Goal: Obtain resource: Obtain resource

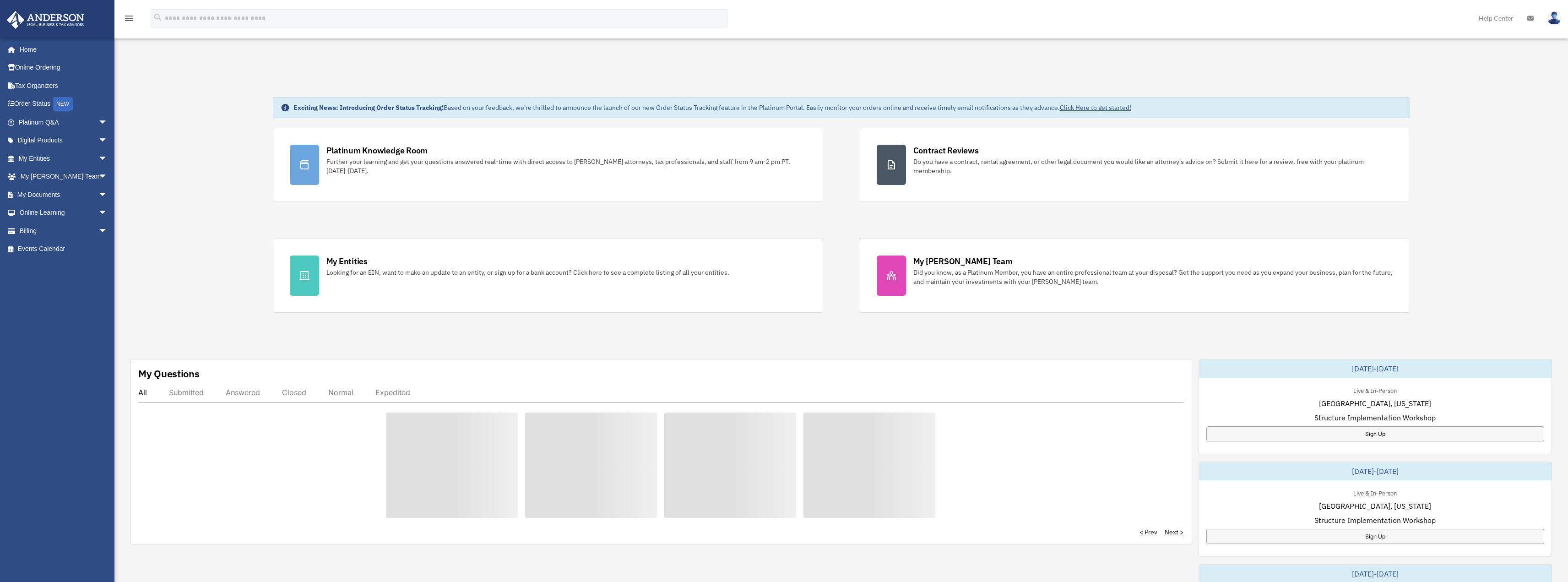
click at [856, 375] on div "My Questions All Submitted Answered Closed Normal Expedited < Prev Next >" at bounding box center [661, 452] width 1061 height 185
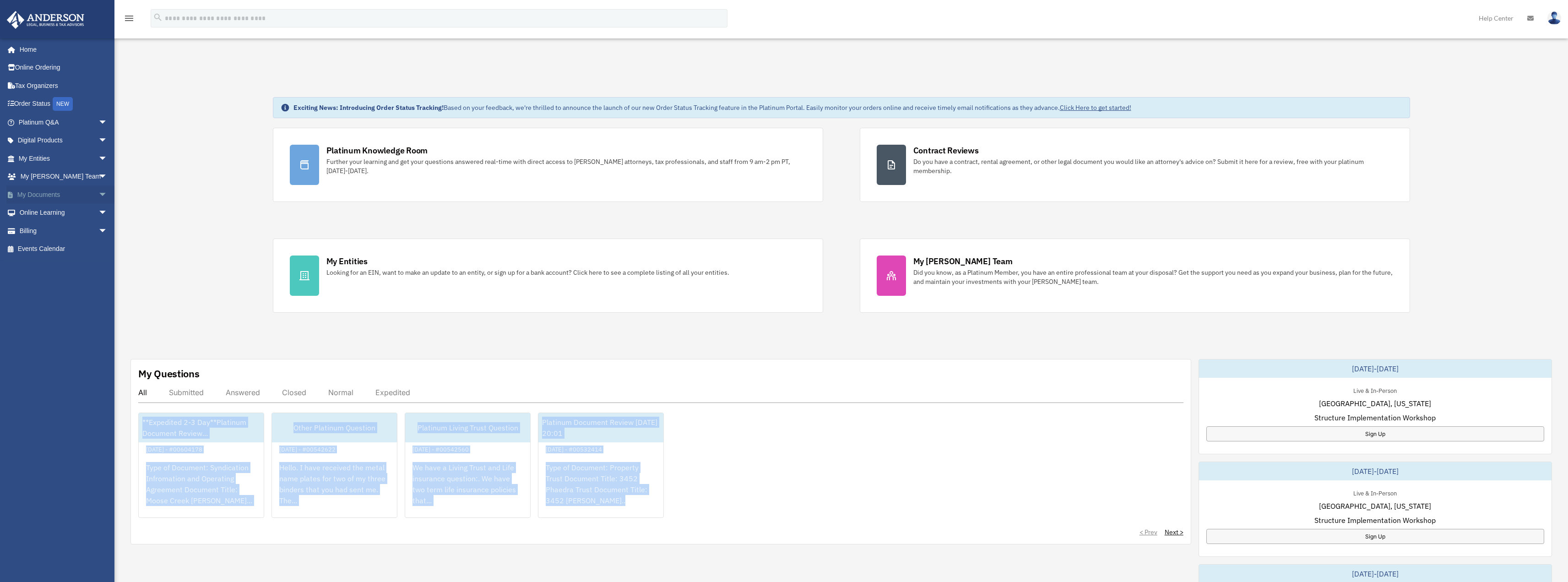
click at [98, 195] on span "arrow_drop_down" at bounding box center [107, 195] width 18 height 18
click at [49, 216] on link "Box" at bounding box center [67, 213] width 108 height 18
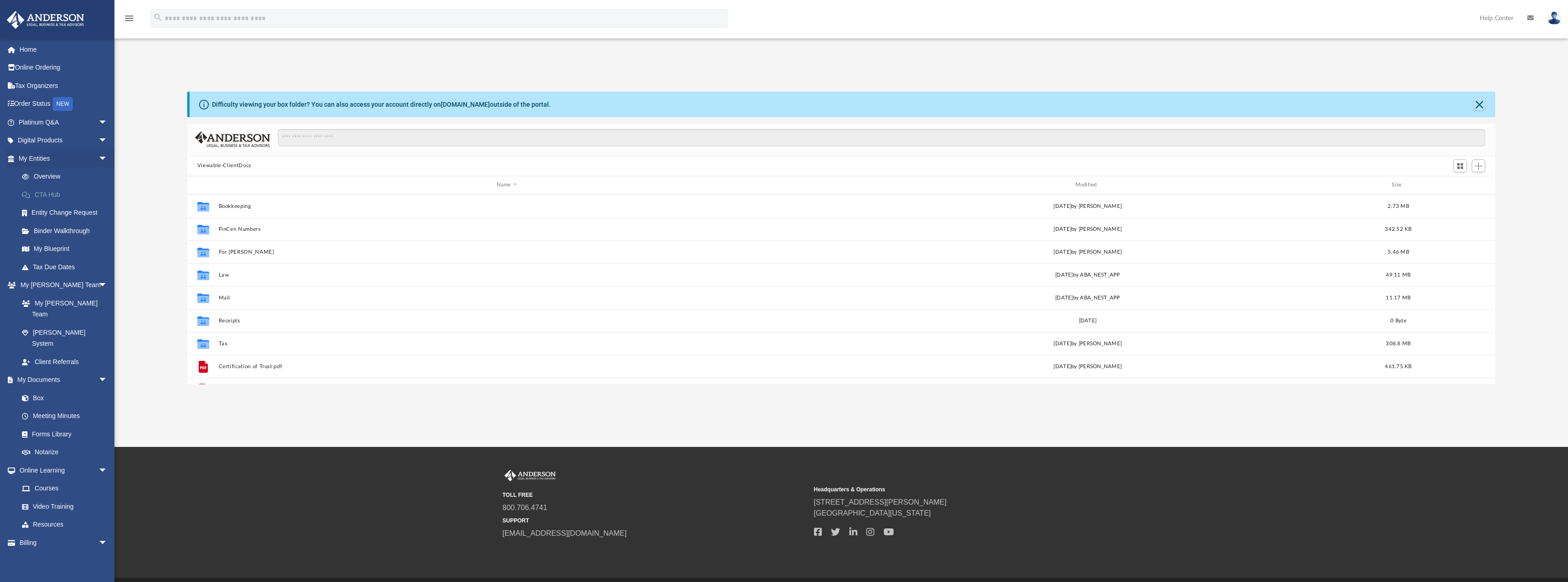
scroll to position [202, 1301]
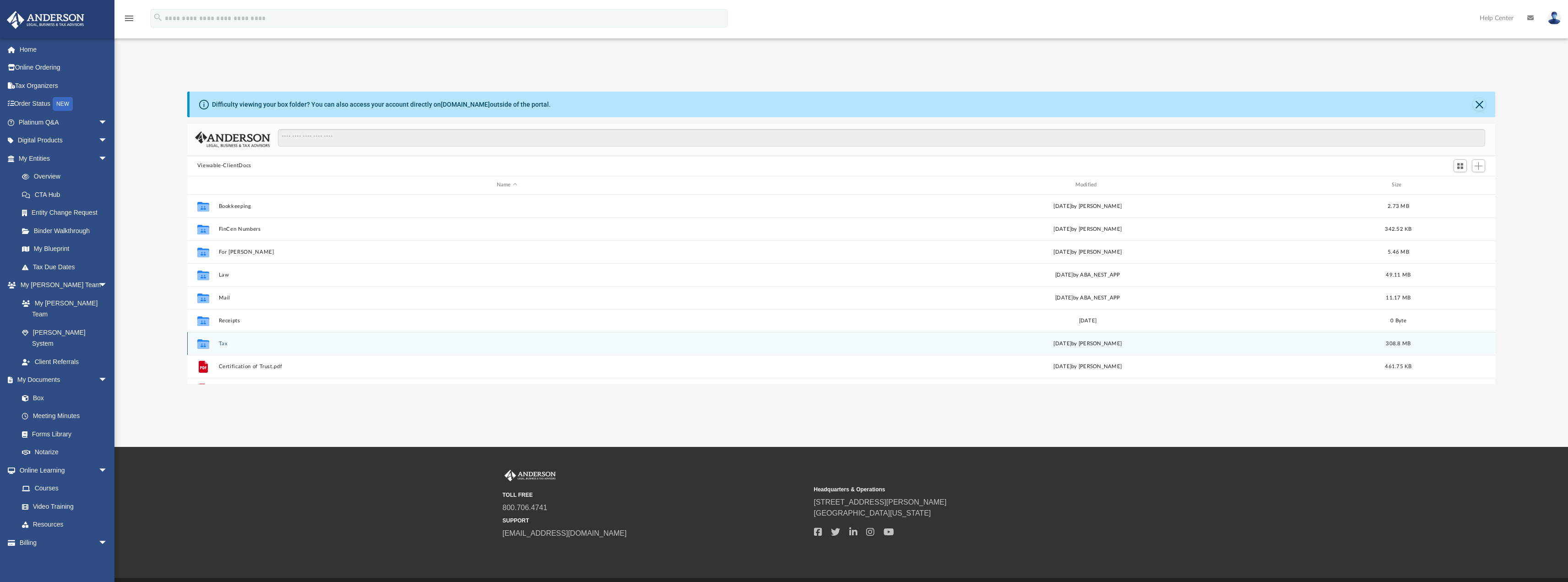
click at [209, 341] on icon "Collaborated Folder" at bounding box center [204, 343] width 15 height 15
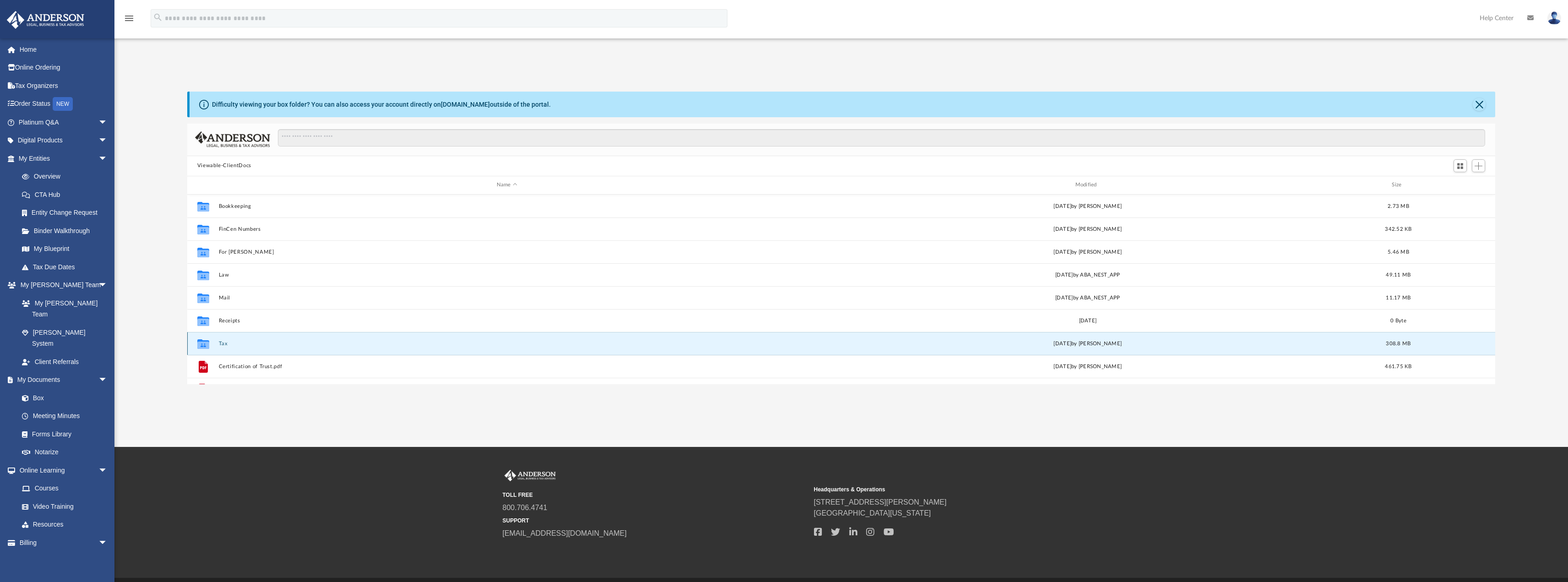
click at [206, 344] on icon "grid" at bounding box center [203, 345] width 12 height 7
click at [222, 341] on button "Tax" at bounding box center [506, 343] width 577 height 6
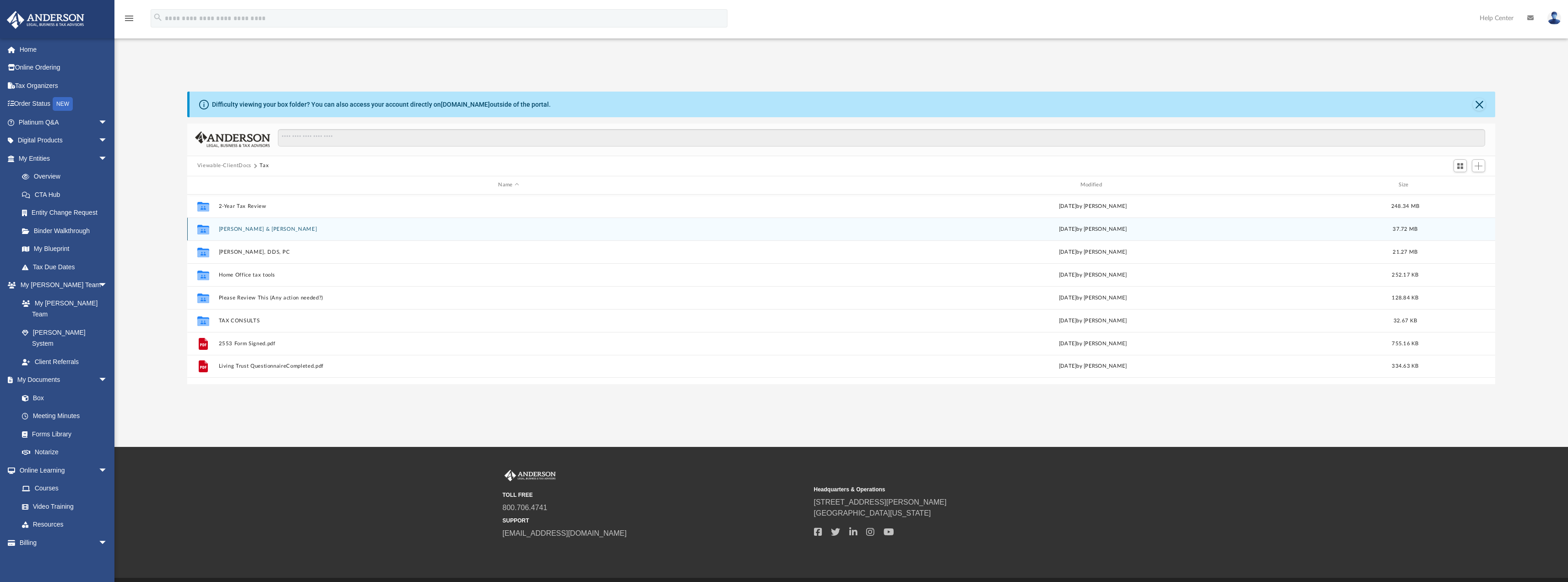
click at [240, 229] on button "[PERSON_NAME] & [PERSON_NAME]" at bounding box center [508, 229] width 580 height 6
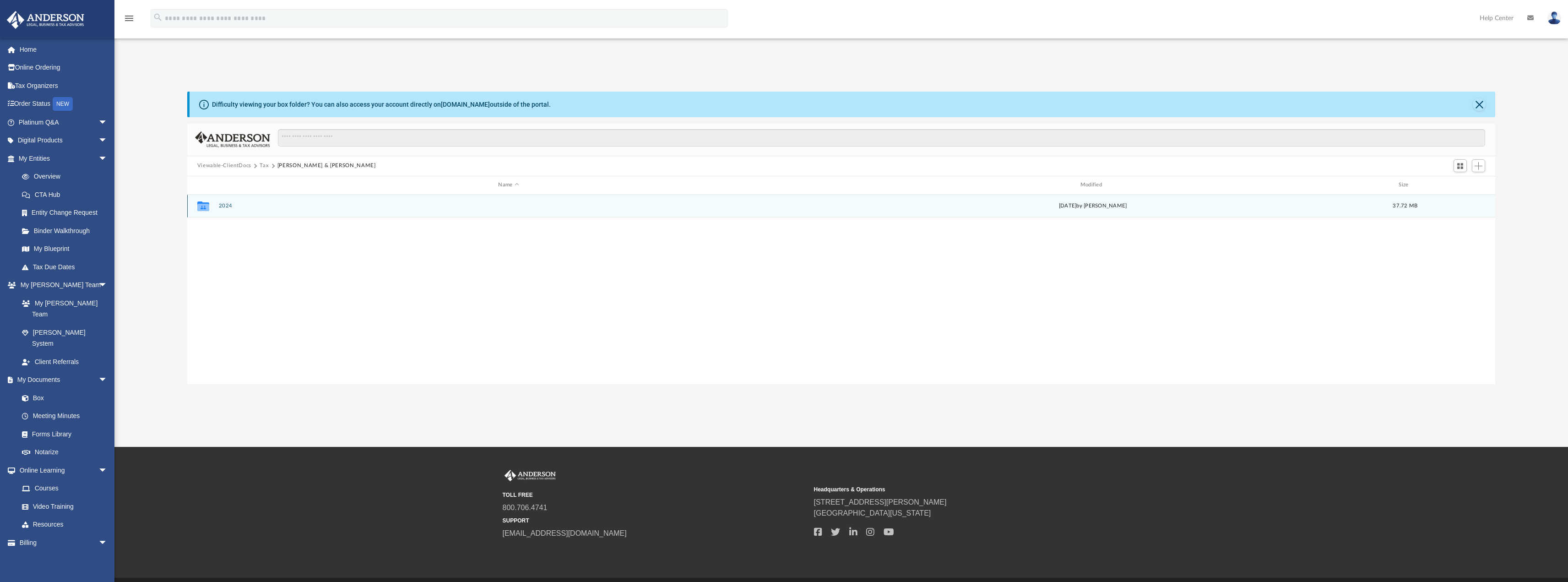
click at [227, 204] on button "2024" at bounding box center [508, 206] width 580 height 6
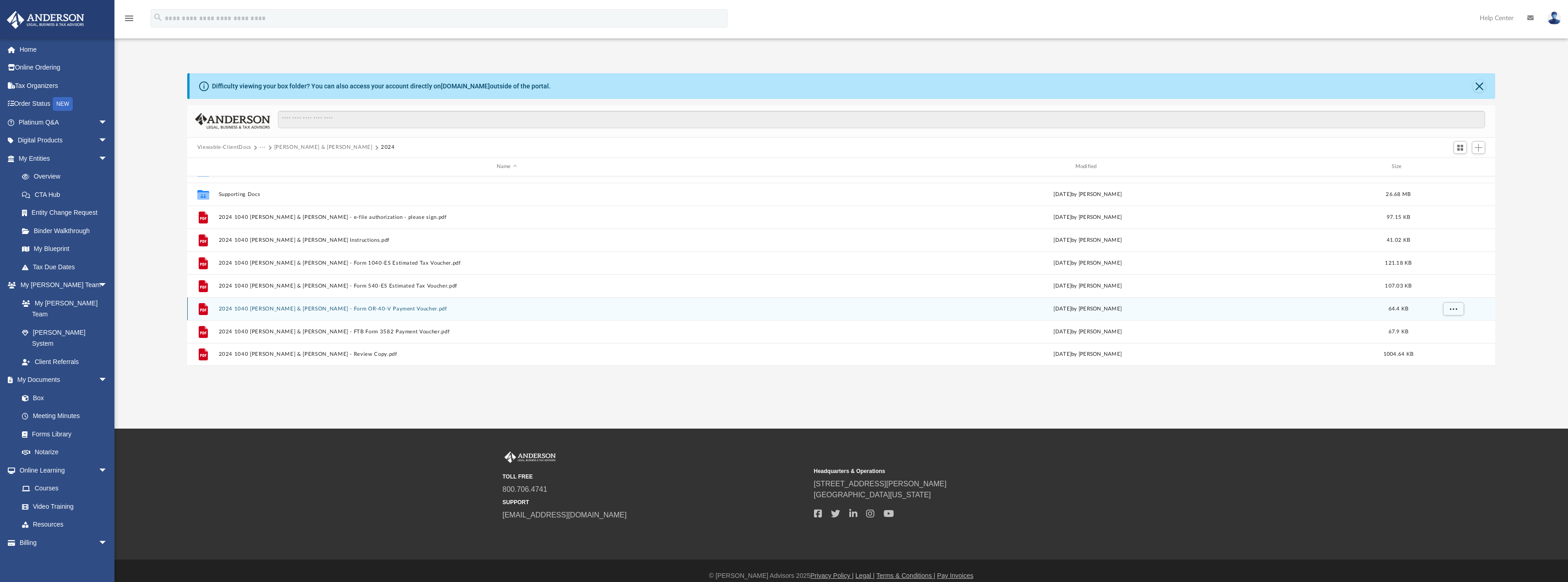
scroll to position [28, 0]
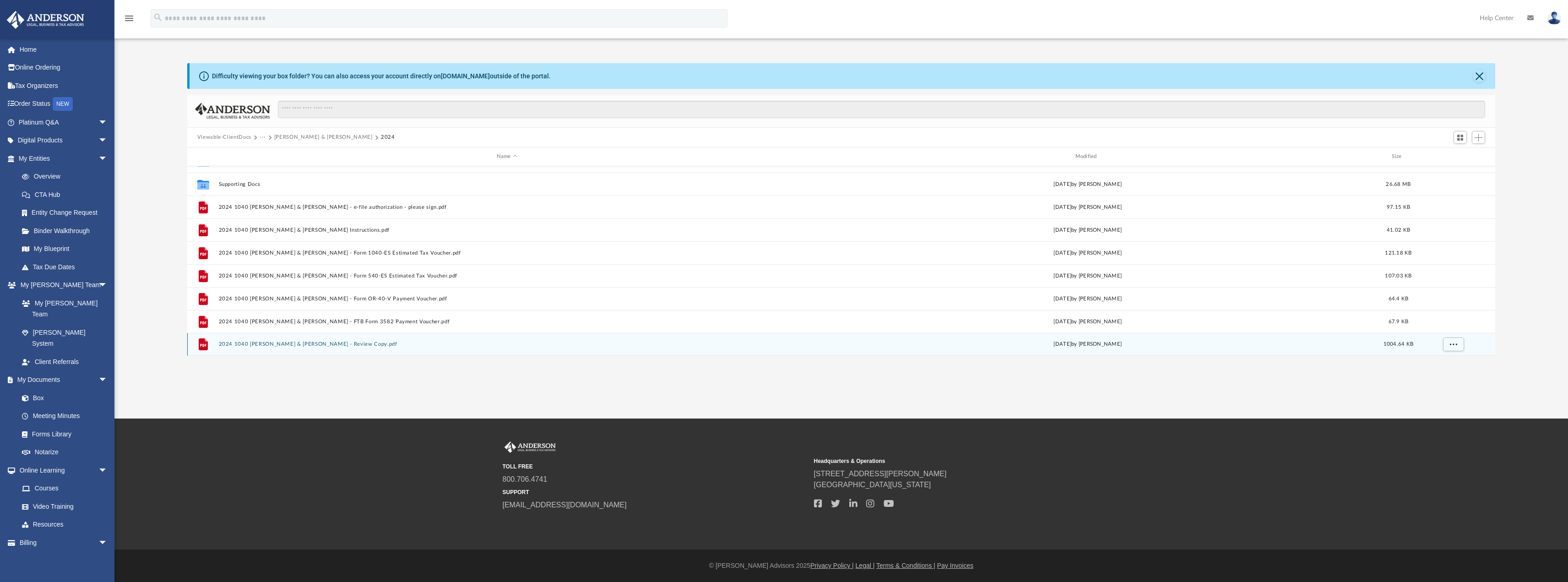
click at [317, 342] on button "2024 1040 [PERSON_NAME] & [PERSON_NAME] - Review Copy.pdf" at bounding box center [506, 344] width 577 height 6
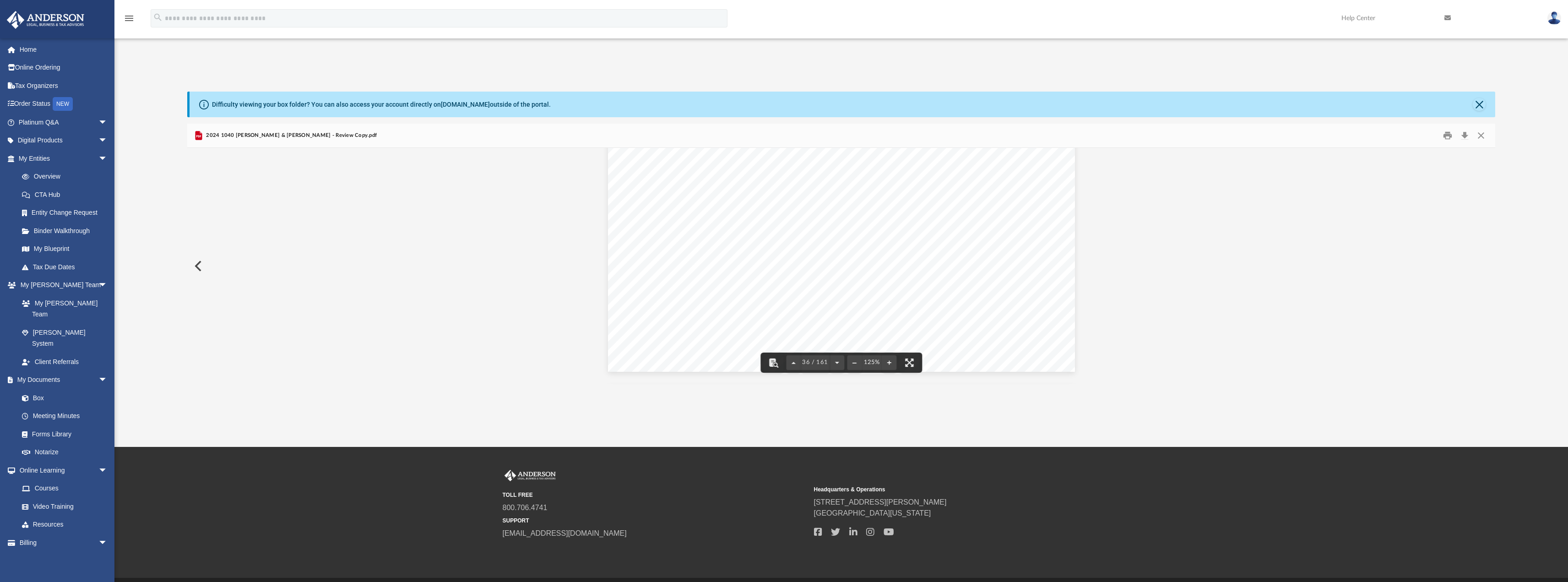
scroll to position [21574, 0]
click at [1451, 140] on button "Print" at bounding box center [1448, 135] width 18 height 14
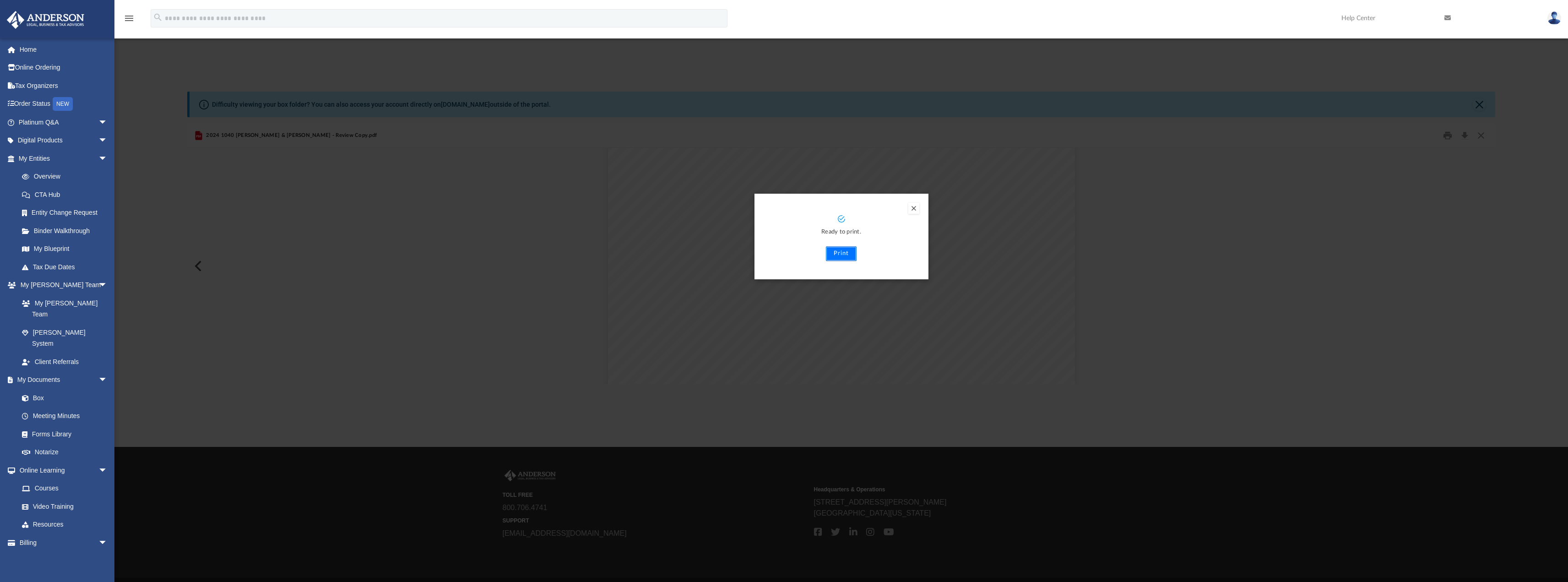
click at [844, 255] on button "Print" at bounding box center [840, 253] width 30 height 15
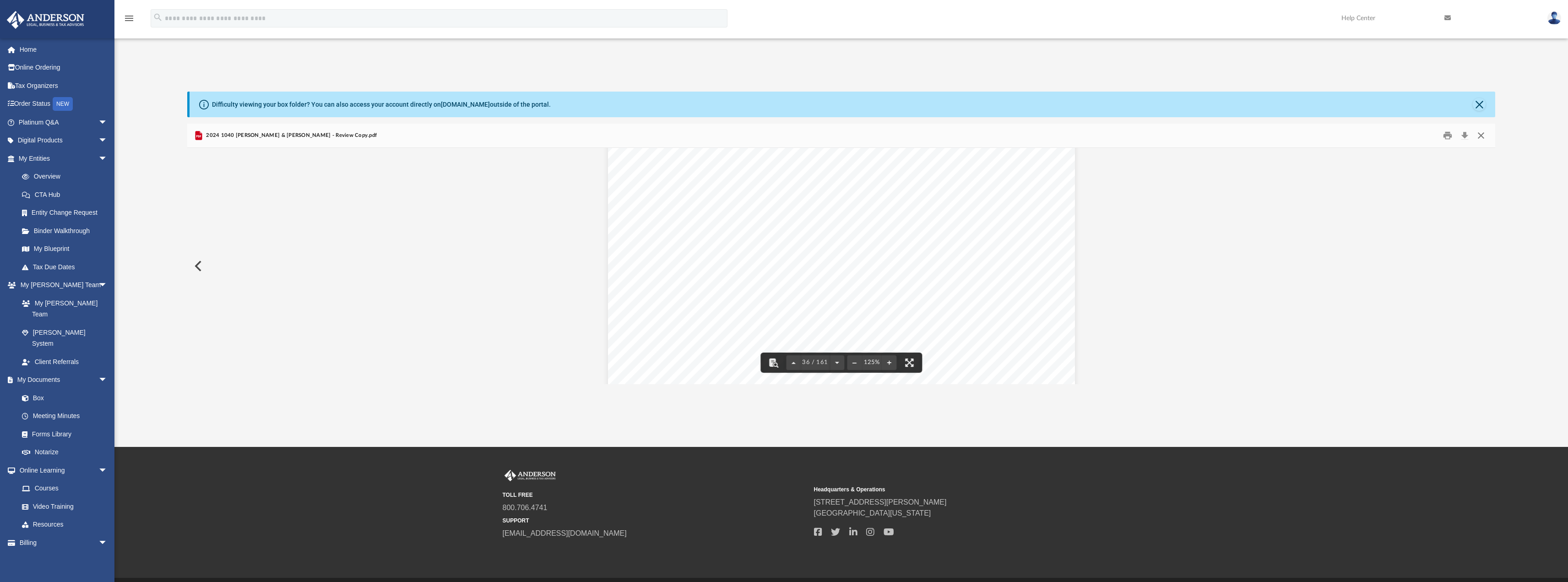
click at [1485, 135] on button "Close" at bounding box center [1481, 135] width 17 height 14
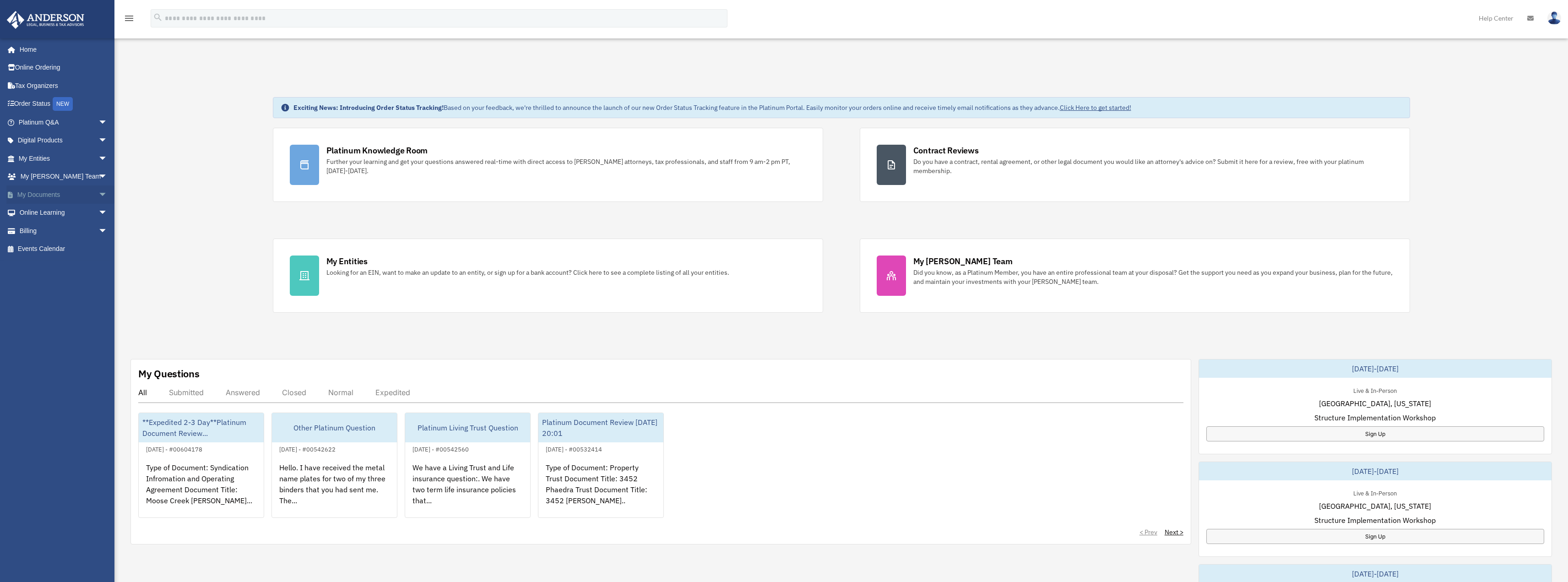
click at [98, 190] on span "arrow_drop_down" at bounding box center [107, 195] width 18 height 18
click at [52, 206] on link "Box" at bounding box center [67, 213] width 108 height 18
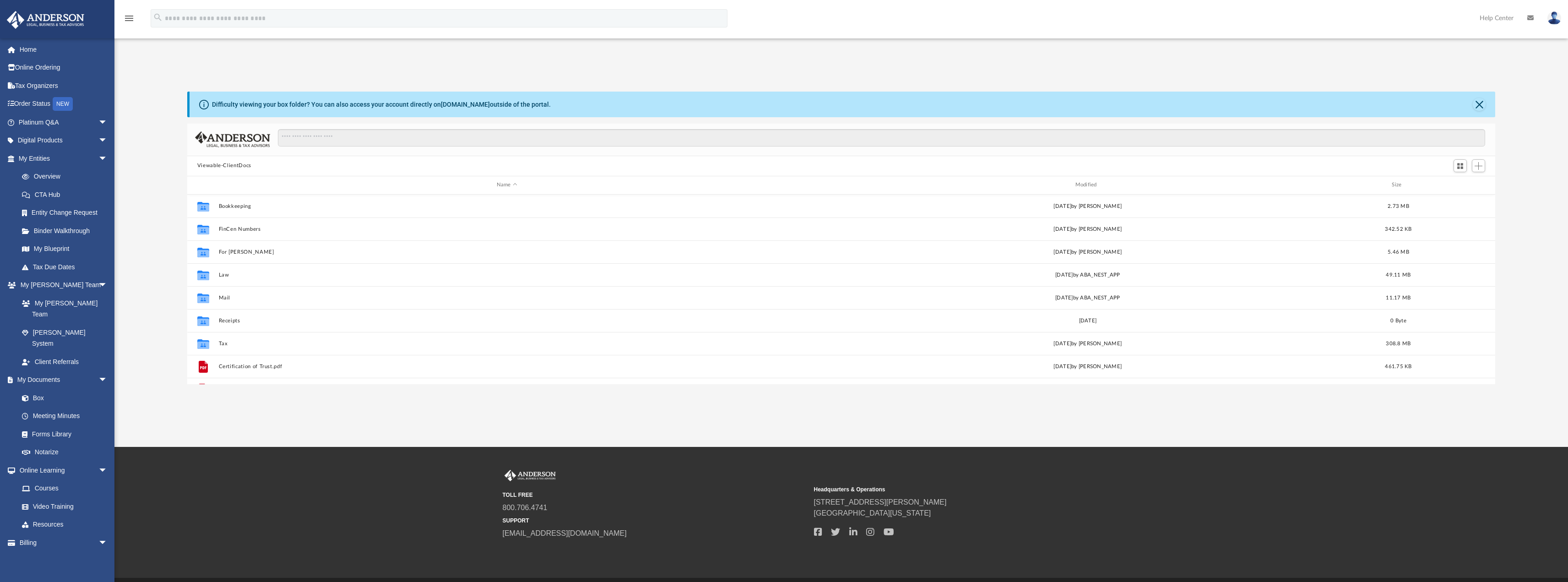
scroll to position [202, 1301]
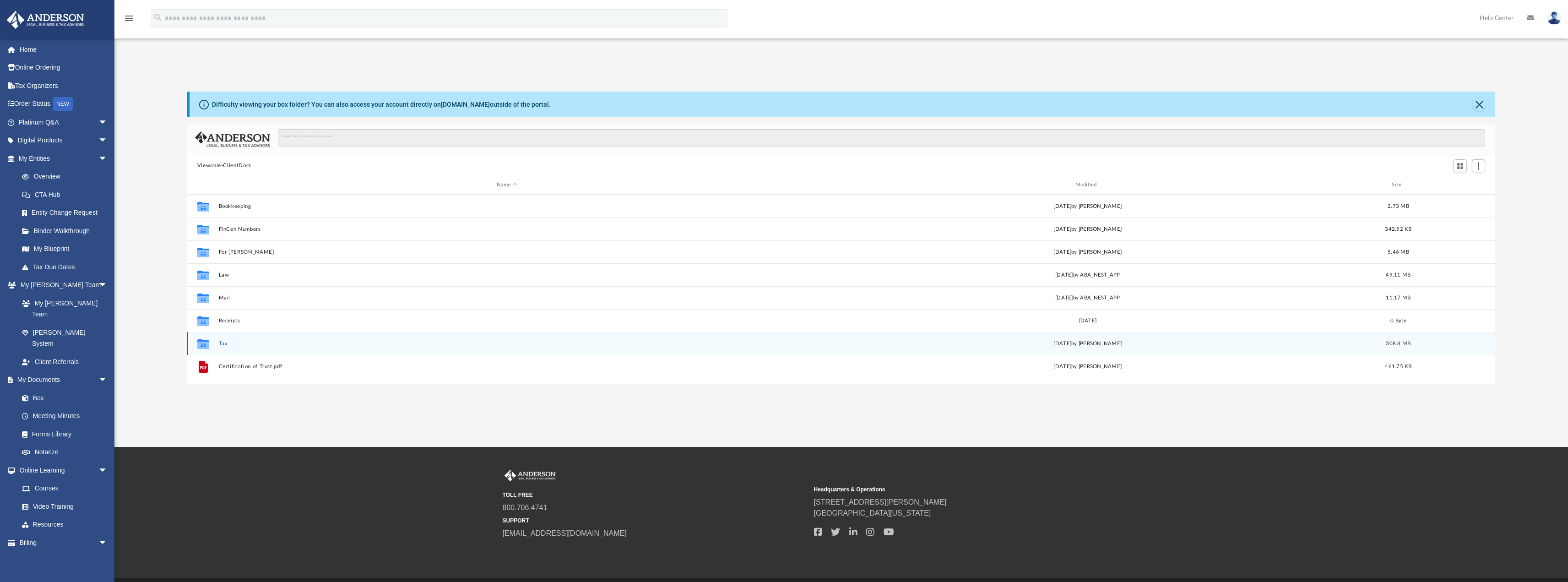
click at [211, 341] on div "Collaborated Folder" at bounding box center [203, 343] width 23 height 15
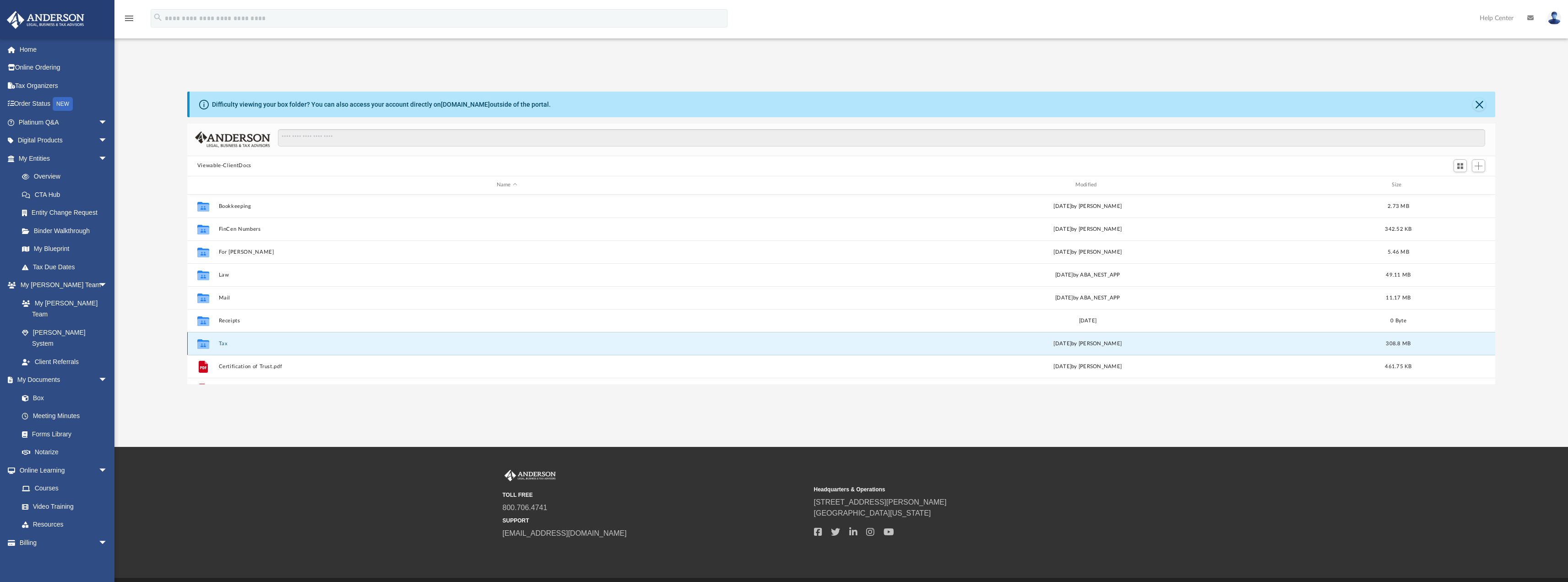
click at [222, 340] on div "Collaborated Folder Tax [DATE] by [PERSON_NAME] 308.8 MB" at bounding box center [841, 343] width 1308 height 23
click at [223, 345] on button "Tax" at bounding box center [506, 343] width 577 height 6
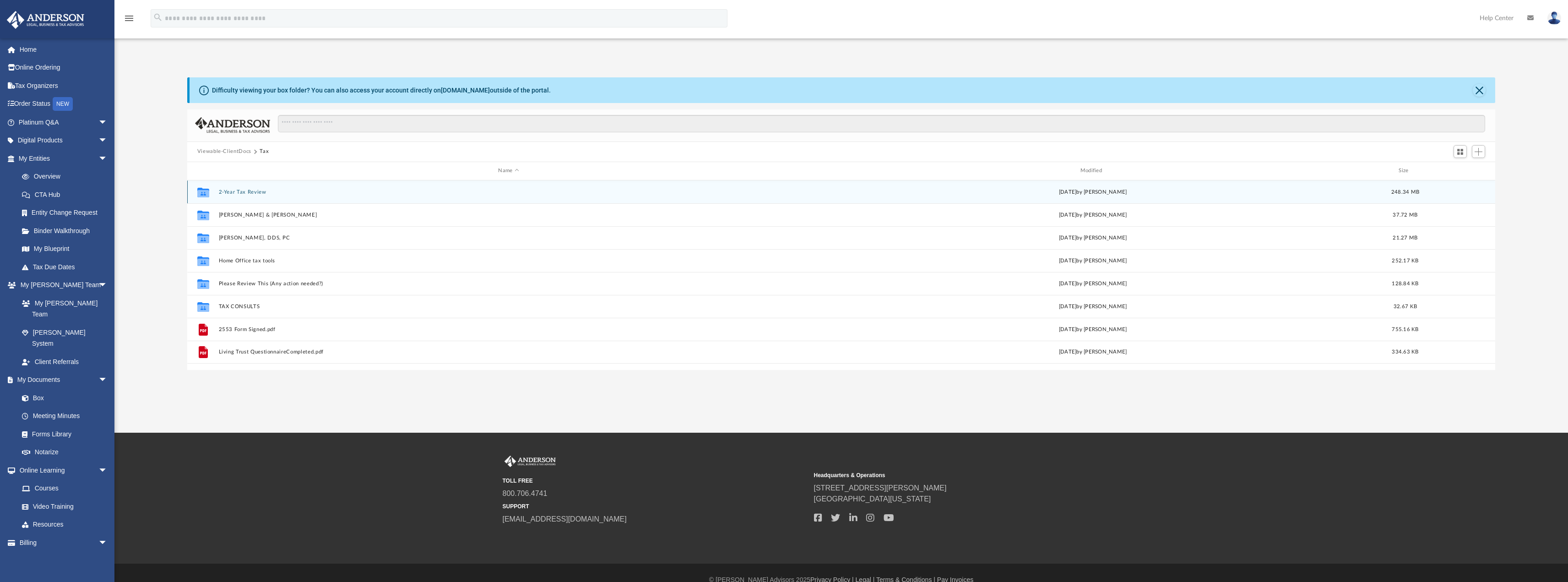
scroll to position [28, 0]
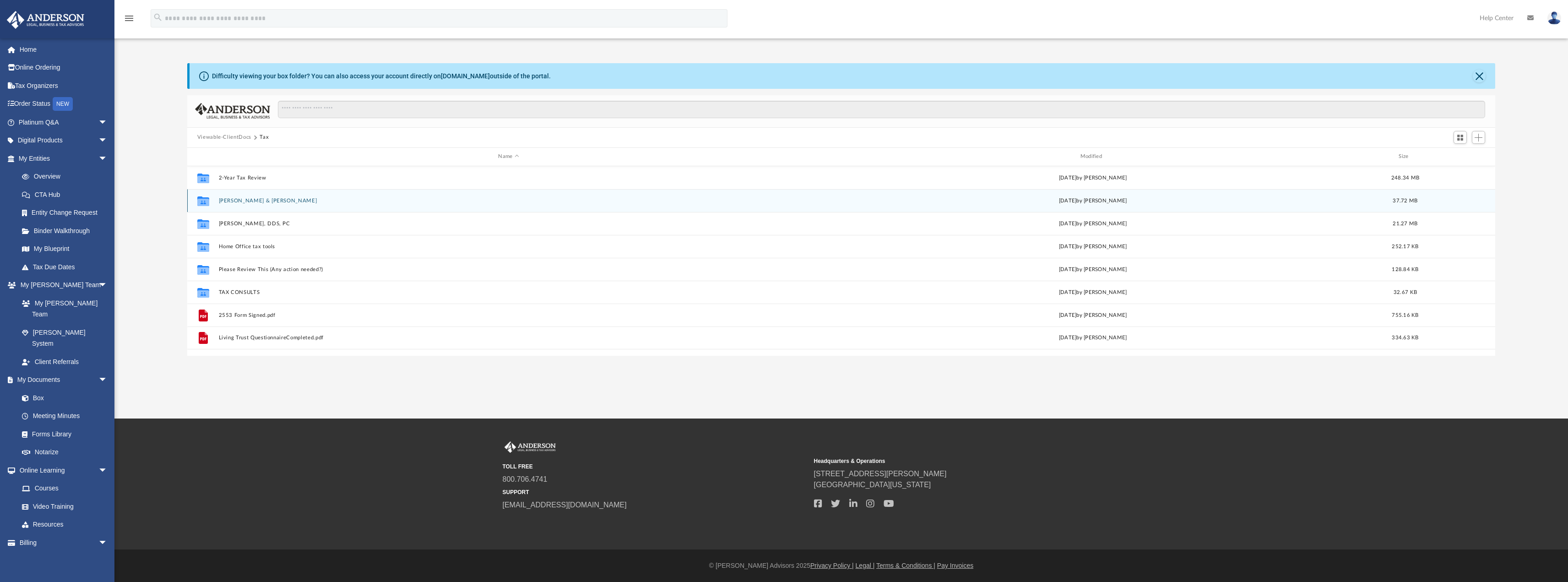
click at [263, 201] on button "[PERSON_NAME] & [PERSON_NAME]" at bounding box center [508, 200] width 580 height 6
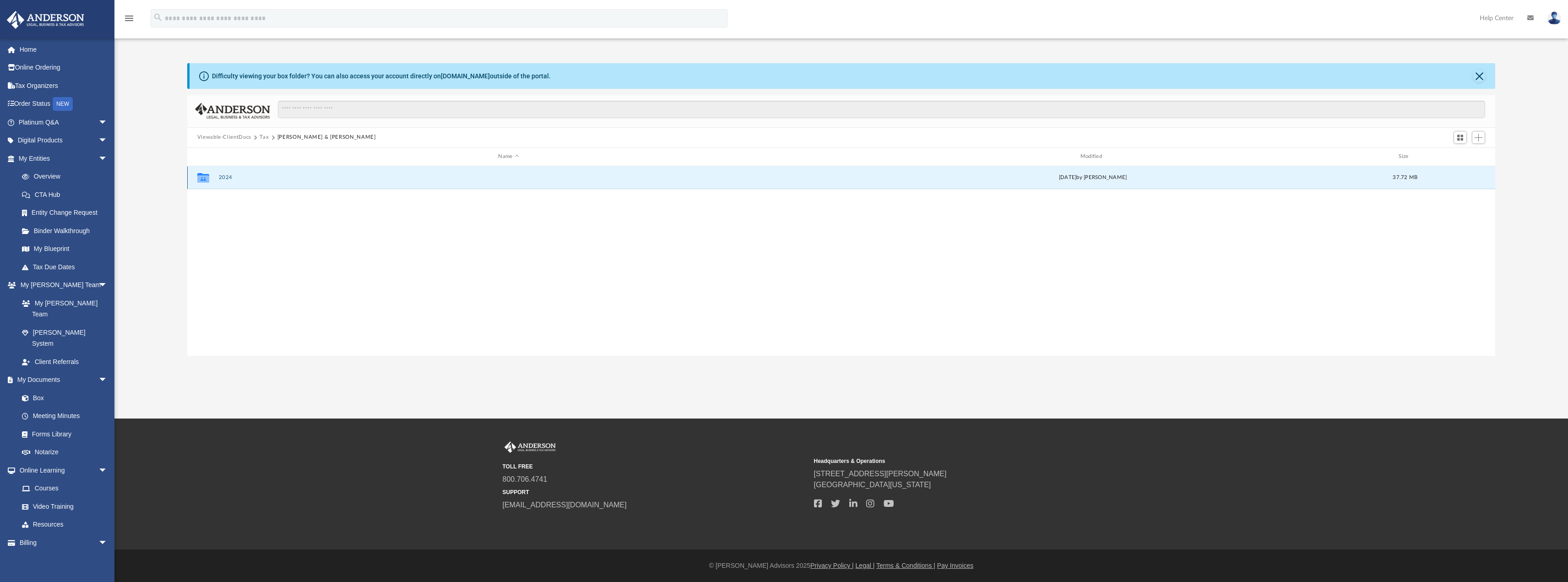
click at [227, 176] on button "2024" at bounding box center [508, 177] width 580 height 6
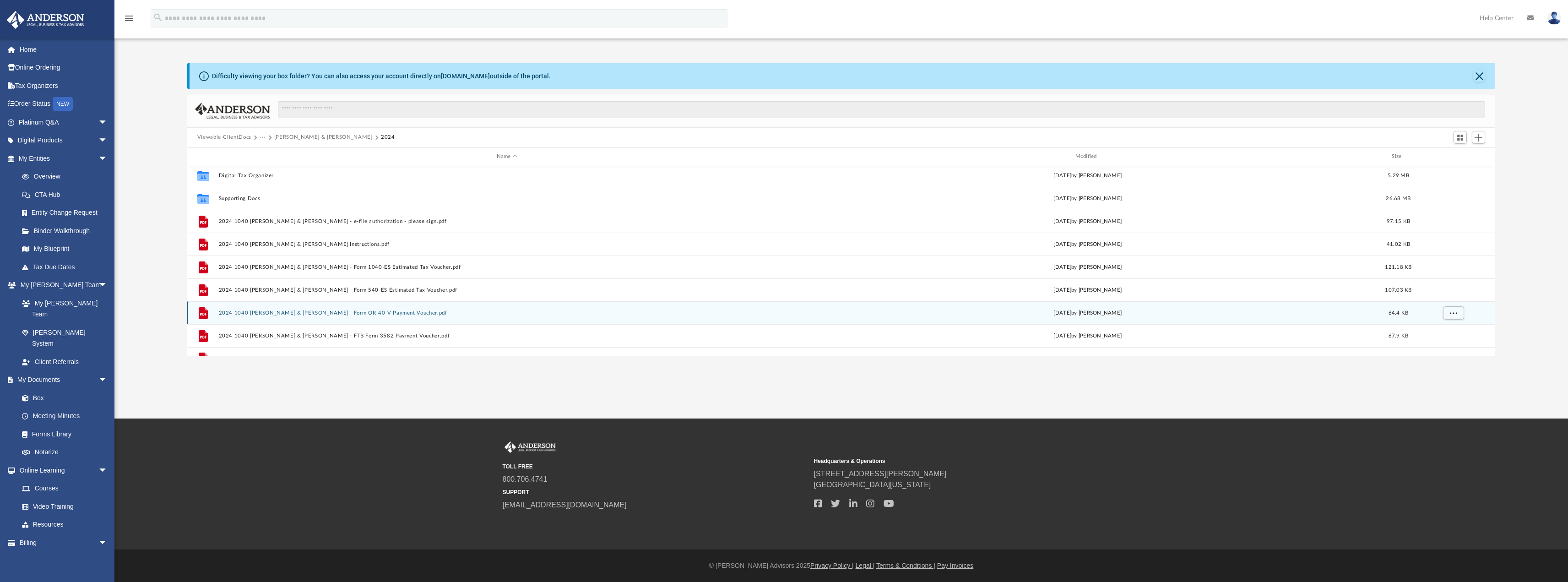
scroll to position [39, 0]
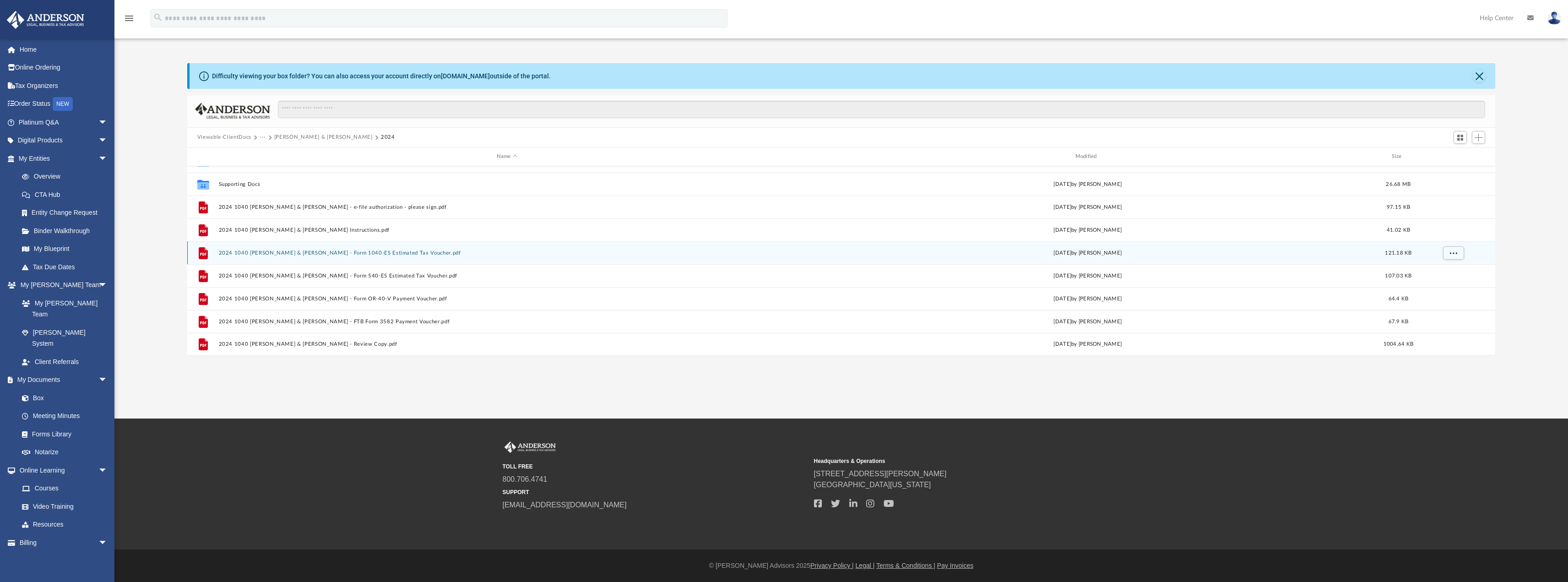
click at [319, 252] on button "2024 1040 [PERSON_NAME] & [PERSON_NAME] - Form 1040-ES Estimated Tax Voucher.pdf" at bounding box center [506, 252] width 577 height 6
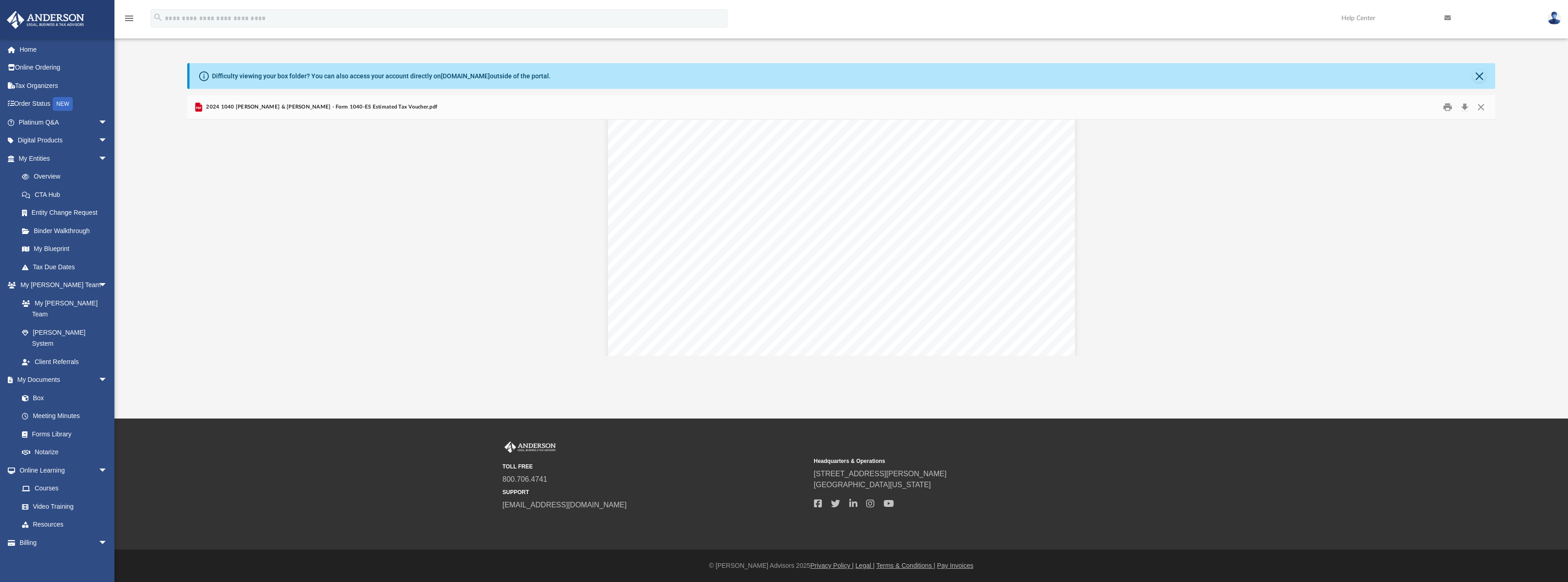
scroll to position [573, 0]
click at [1484, 106] on button "Close" at bounding box center [1481, 106] width 17 height 14
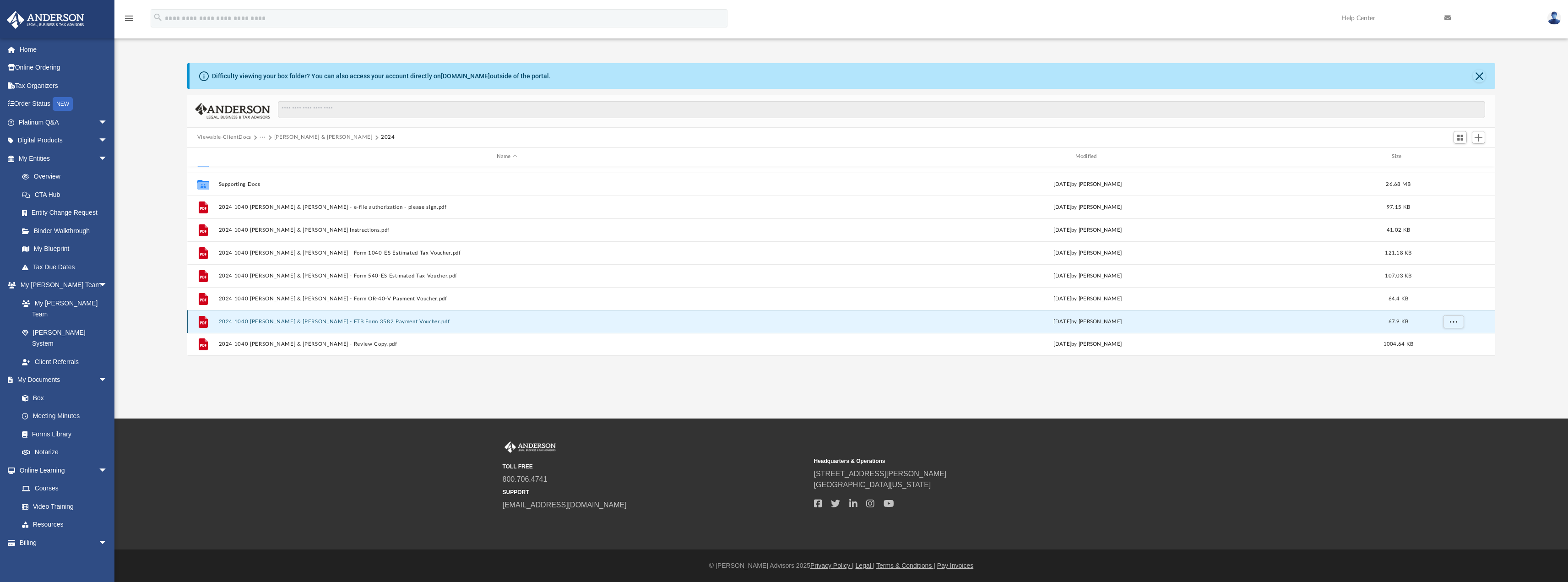
click at [339, 322] on button "2024 1040 [PERSON_NAME] & [PERSON_NAME] - FTB Form 3582 Payment Voucher.pdf" at bounding box center [506, 321] width 577 height 6
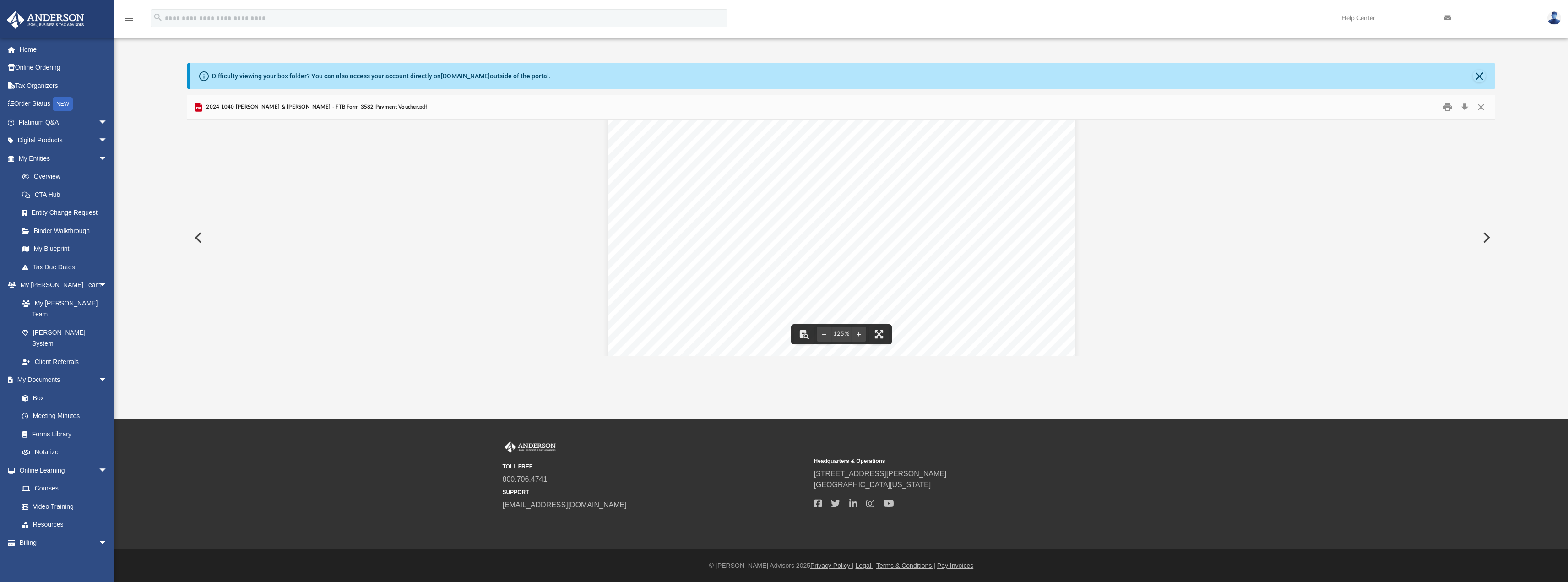
scroll to position [0, 0]
click at [1480, 78] on button "Close" at bounding box center [1479, 76] width 13 height 13
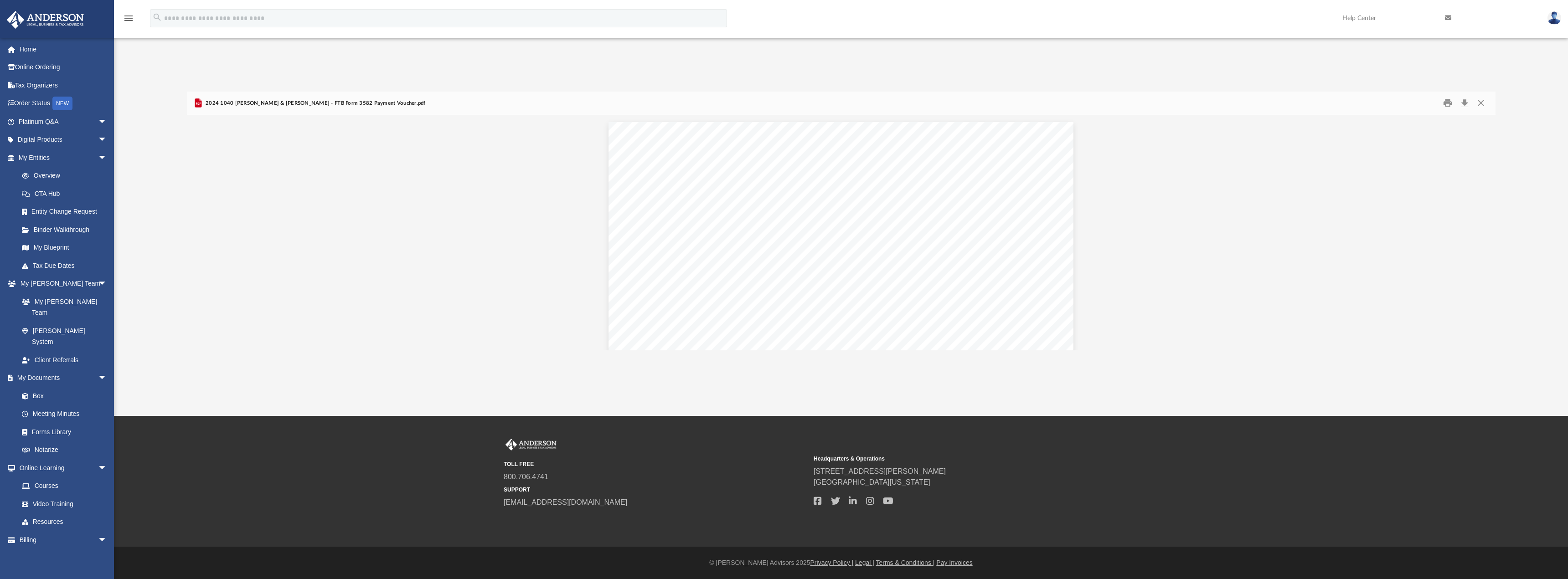
scroll to position [201, 1302]
click at [1484, 105] on button "Close" at bounding box center [1481, 102] width 16 height 14
